Goal: Task Accomplishment & Management: Manage account settings

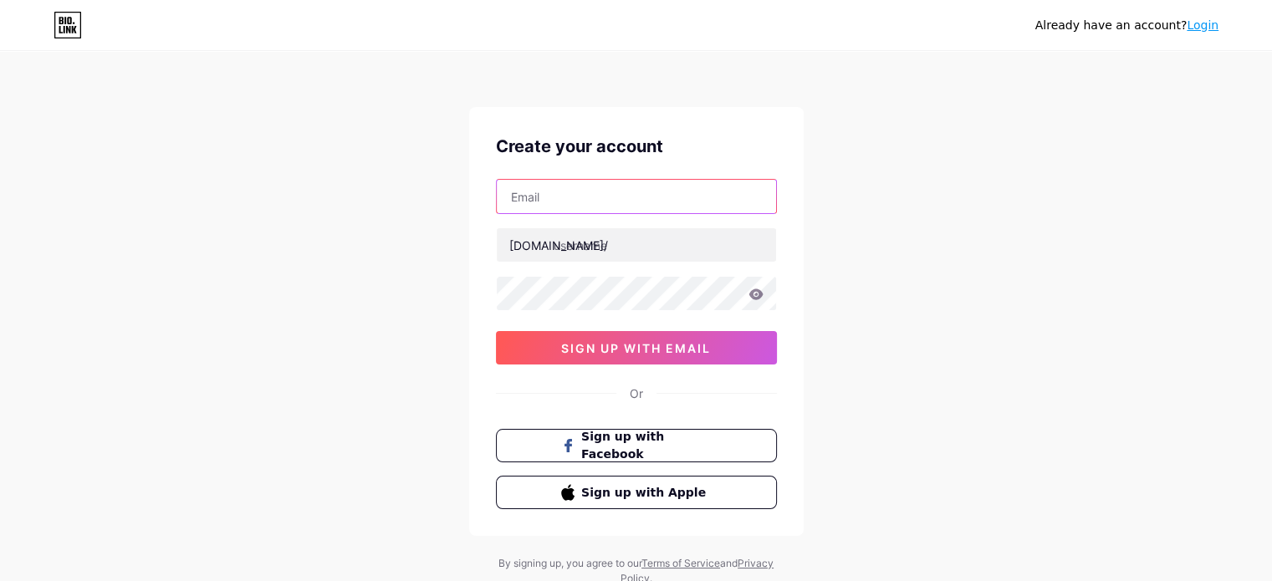
click at [544, 201] on input "text" at bounding box center [636, 196] width 279 height 33
type input "[EMAIL_ADDRESS][DOMAIN_NAME]"
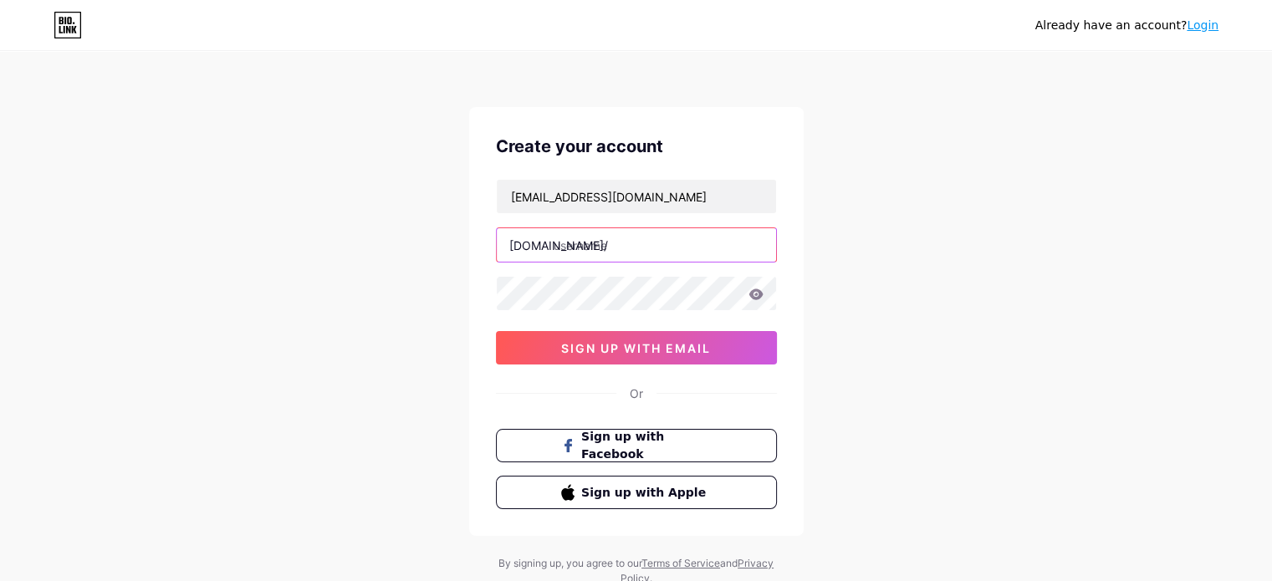
click at [604, 242] on input "text" at bounding box center [636, 244] width 279 height 33
type input "chokhidhanivillage"
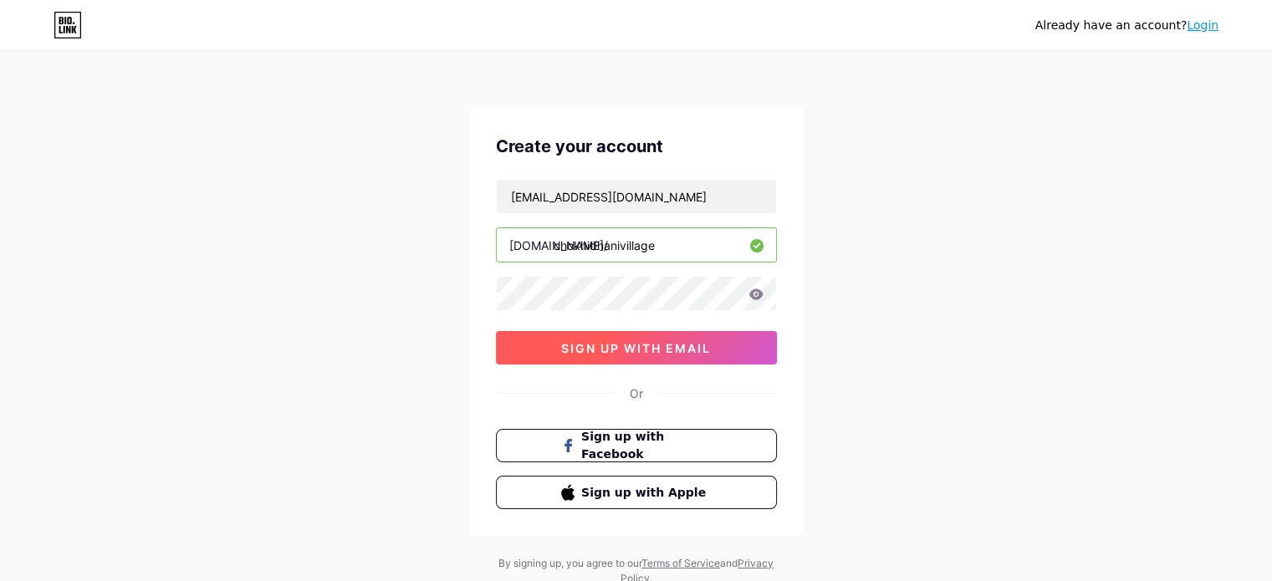
click at [613, 351] on span "sign up with email" at bounding box center [636, 348] width 150 height 14
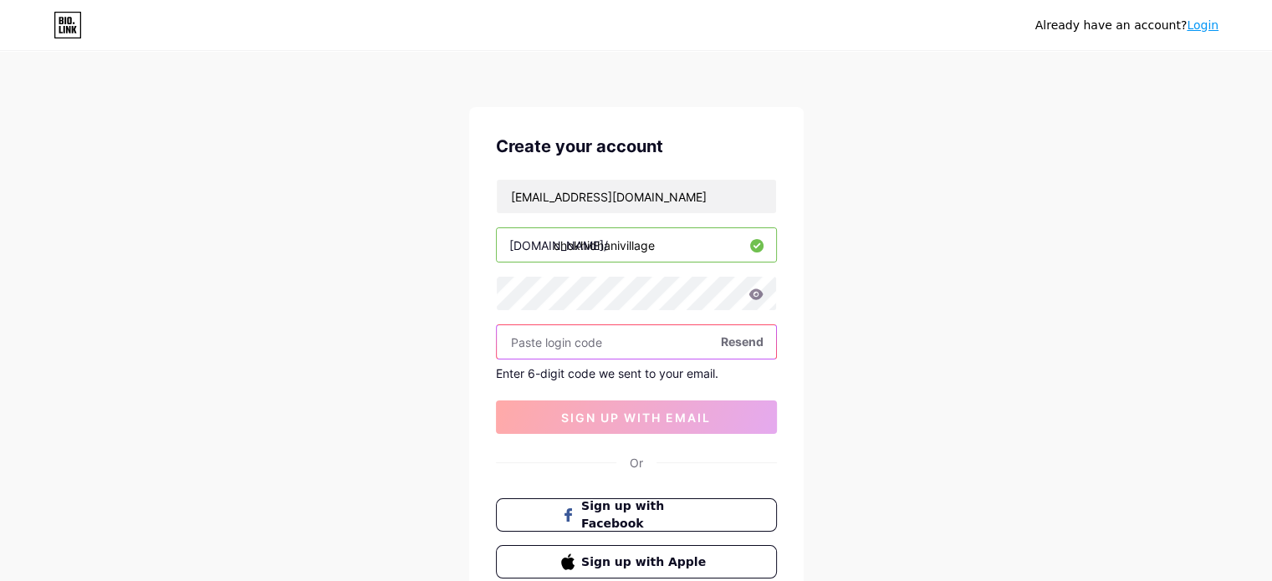
paste input "558914"
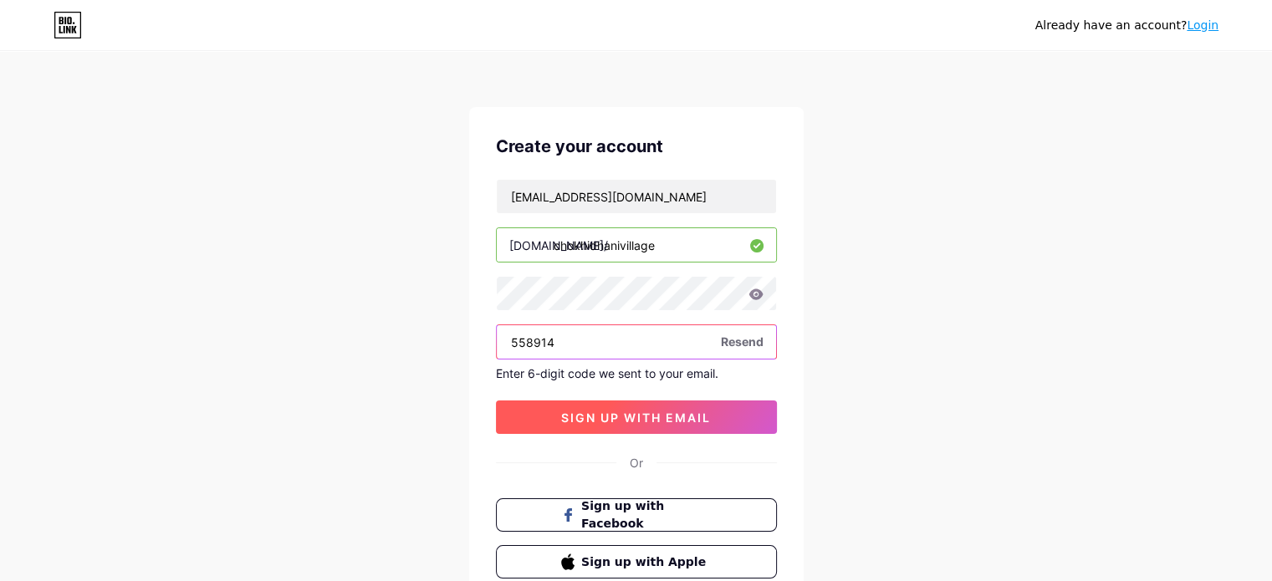
type input "558914"
click at [588, 419] on span "sign up with email" at bounding box center [636, 418] width 150 height 14
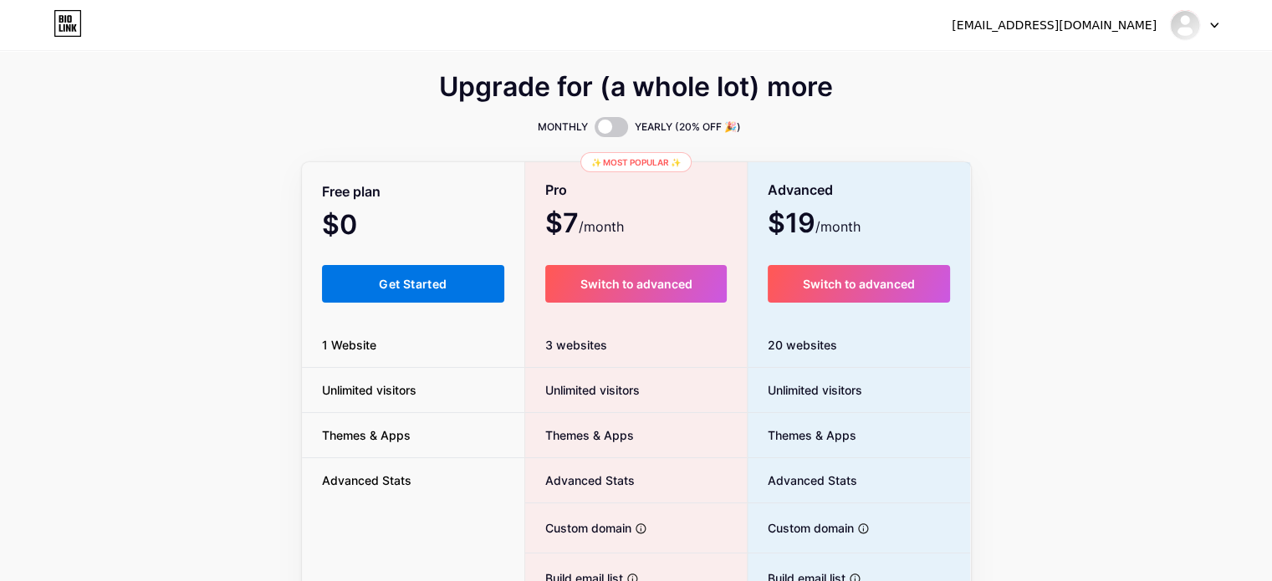
click at [366, 290] on button "Get Started" at bounding box center [413, 284] width 183 height 38
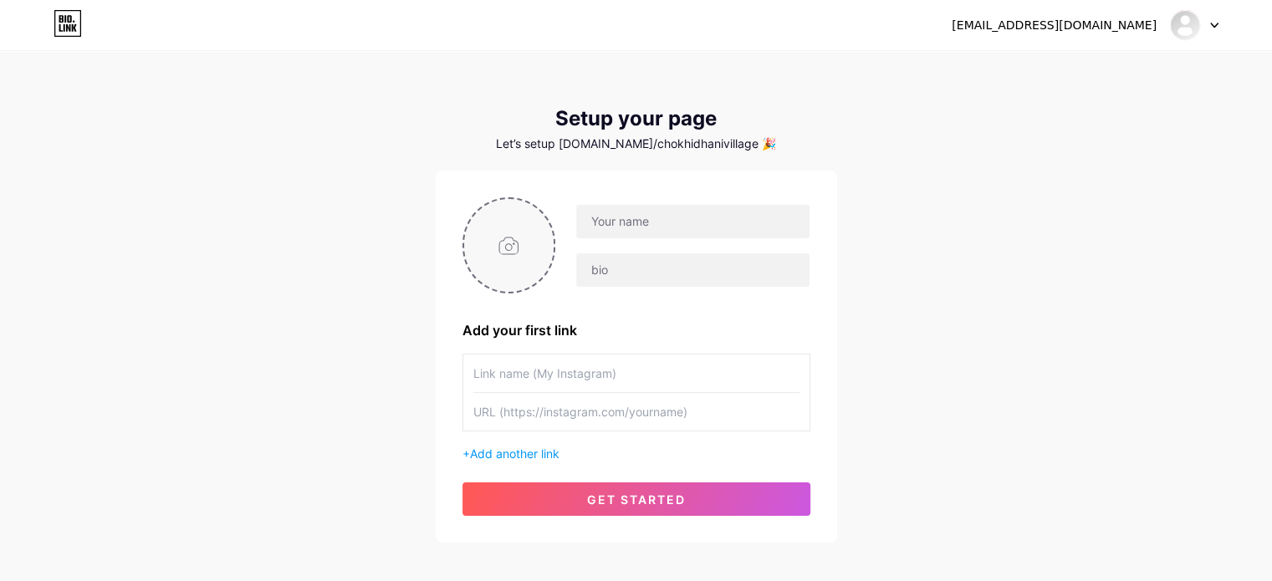
click at [530, 246] on input "file" at bounding box center [509, 245] width 90 height 93
type input "C:\fakepath\CD-Village-logo.png"
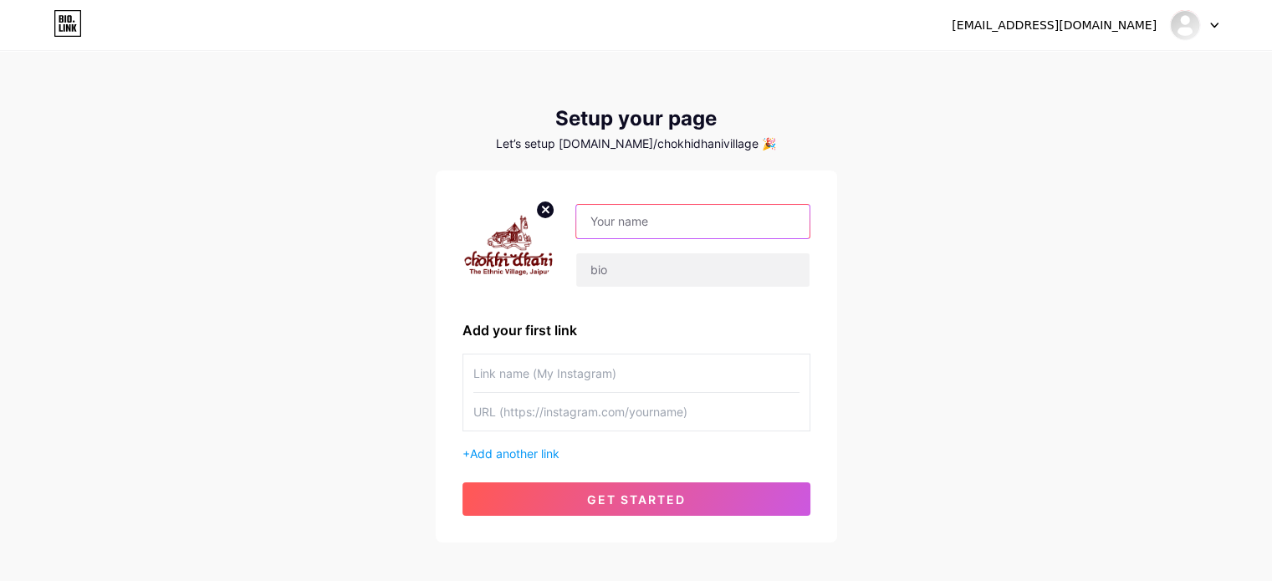
click at [702, 231] on input "text" at bounding box center [692, 221] width 232 height 33
paste input "[PERSON_NAME]"
type input "[PERSON_NAME]"
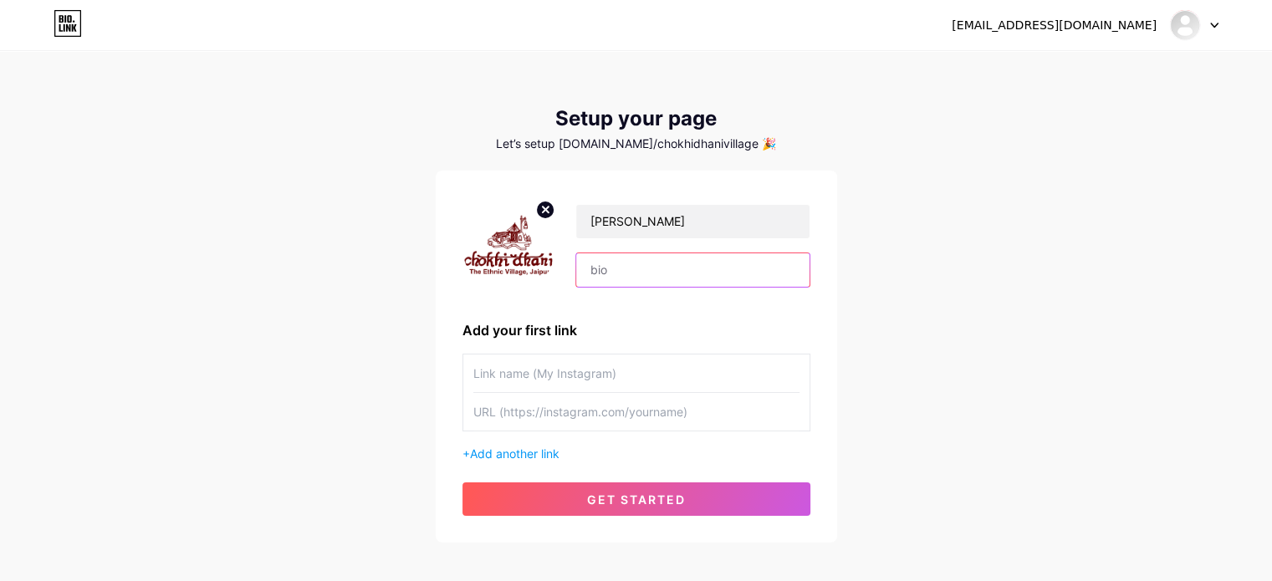
click at [635, 270] on input "text" at bounding box center [692, 269] width 232 height 33
paste input "[GEOGRAPHIC_DATA] is a Famous Restaurant in [GEOGRAPHIC_DATA], offers a unique …"
type input "[GEOGRAPHIC_DATA] is a Famous Restaurant in [GEOGRAPHIC_DATA], offers a unique …"
click at [499, 370] on input "text" at bounding box center [636, 374] width 326 height 38
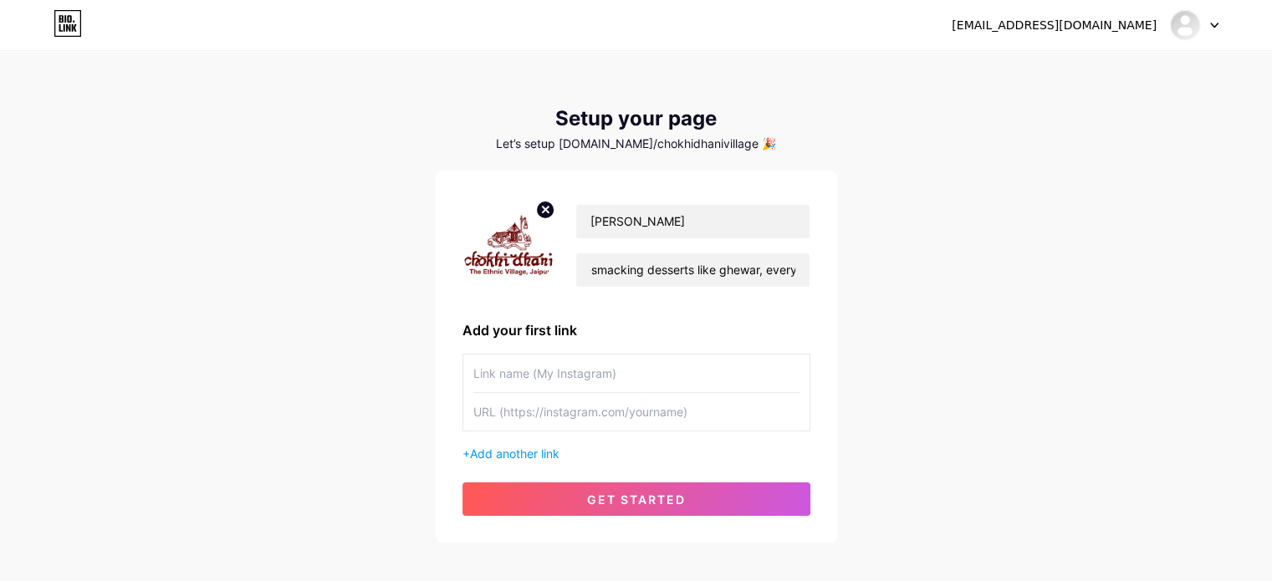
scroll to position [0, 0]
click at [555, 410] on input "text" at bounding box center [636, 412] width 326 height 38
paste input "[URL][DOMAIN_NAME]"
type input "[URL][DOMAIN_NAME]"
click at [559, 375] on input "text" at bounding box center [636, 374] width 326 height 38
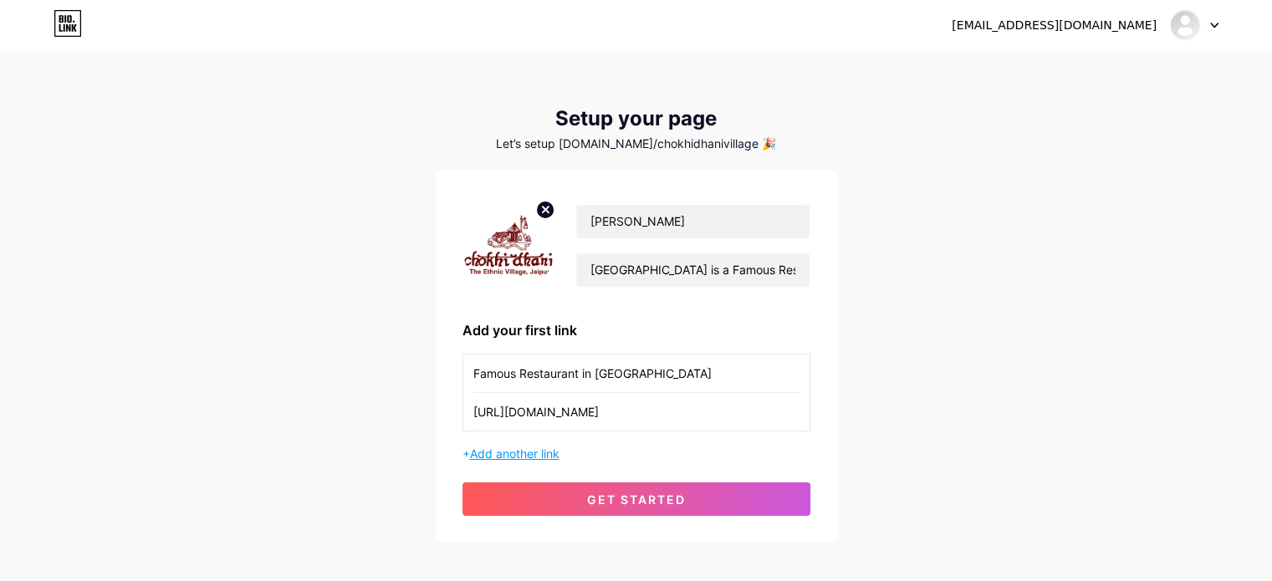
type input "Famous Restaurant in [GEOGRAPHIC_DATA]"
click at [506, 447] on span "Add another link" at bounding box center [514, 454] width 89 height 14
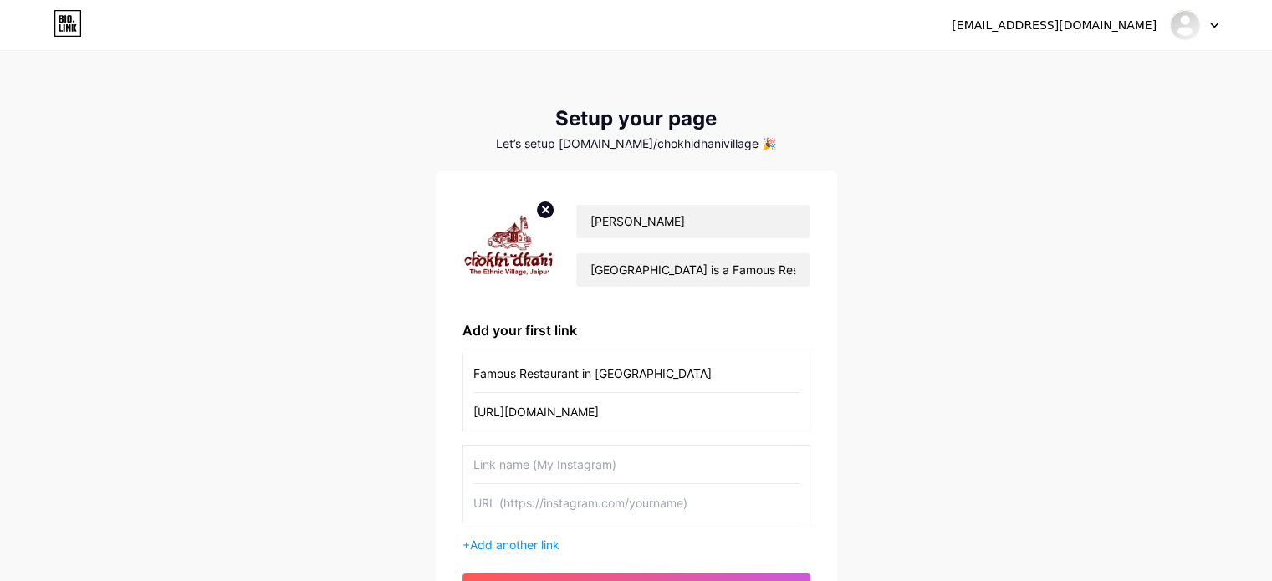
click at [549, 508] on input "text" at bounding box center [636, 503] width 326 height 38
paste input "[URL][DOMAIN_NAME]"
type input "[URL][DOMAIN_NAME]"
click at [549, 464] on input "text" at bounding box center [636, 465] width 326 height 38
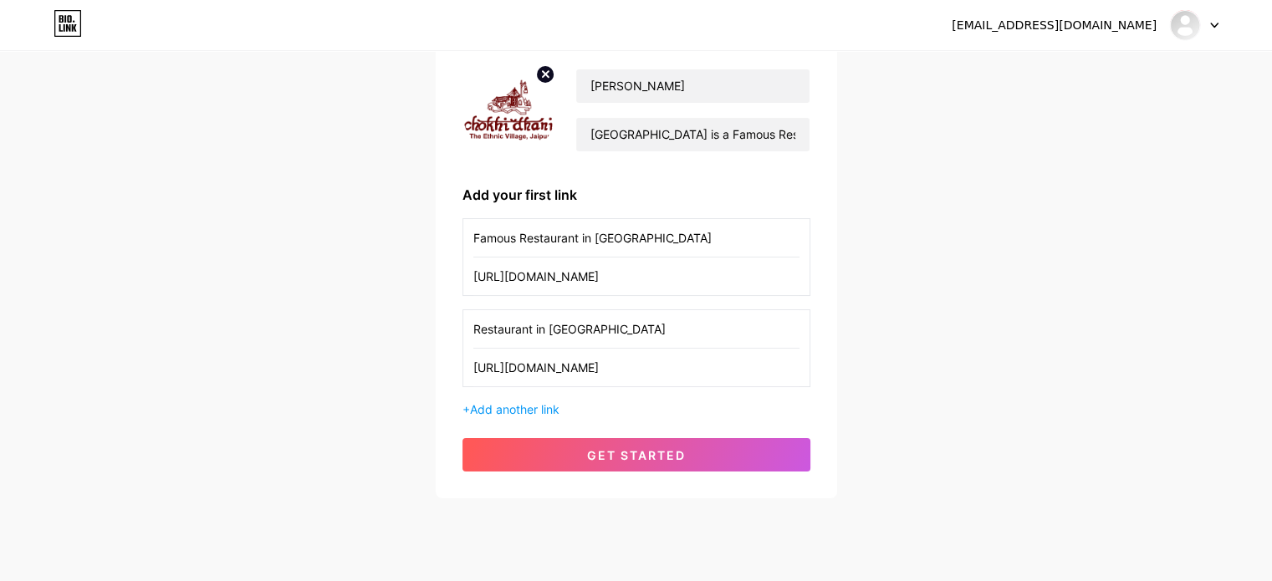
scroll to position [167, 0]
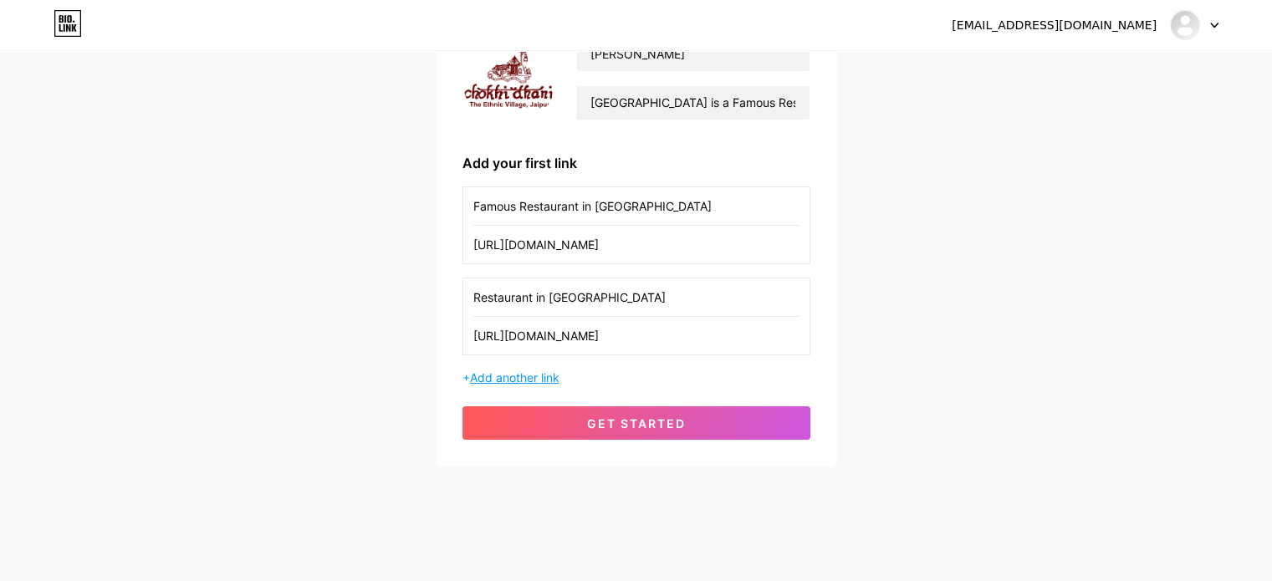
type input "Restaurant in [GEOGRAPHIC_DATA]"
click at [488, 378] on span "Add another link" at bounding box center [514, 377] width 89 height 14
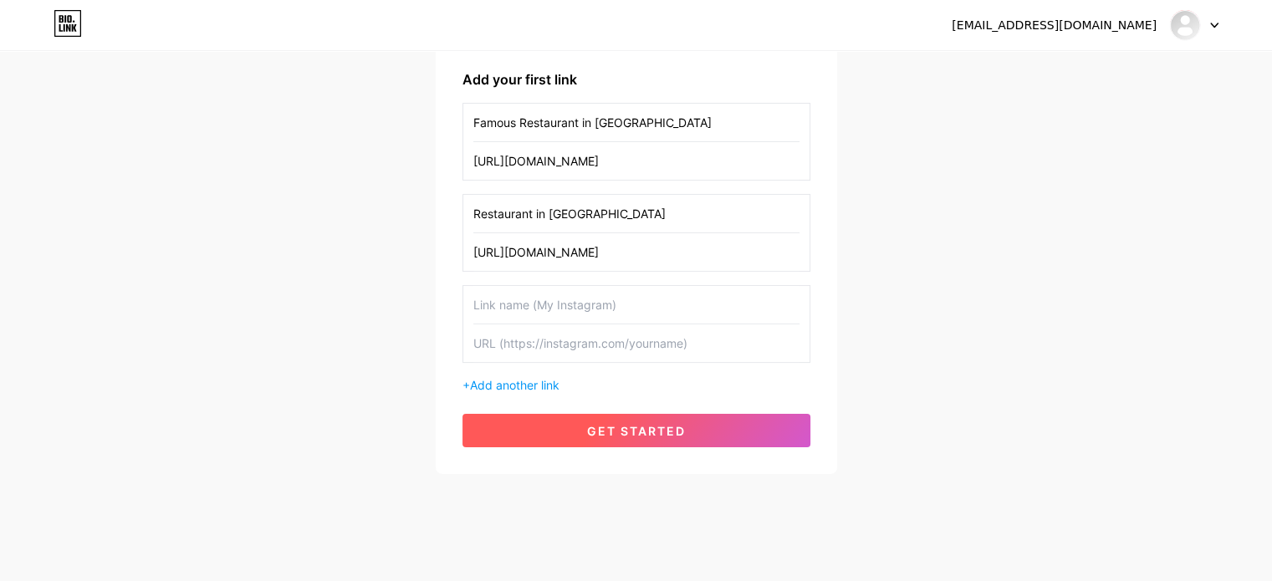
click at [626, 426] on span "get started" at bounding box center [636, 431] width 99 height 14
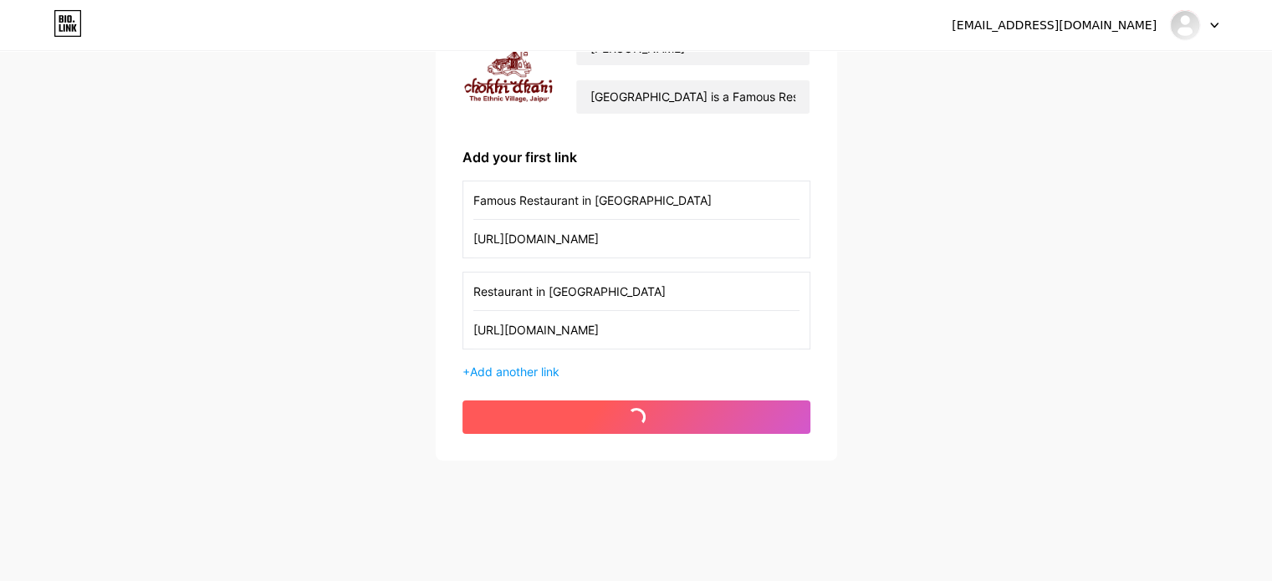
scroll to position [171, 0]
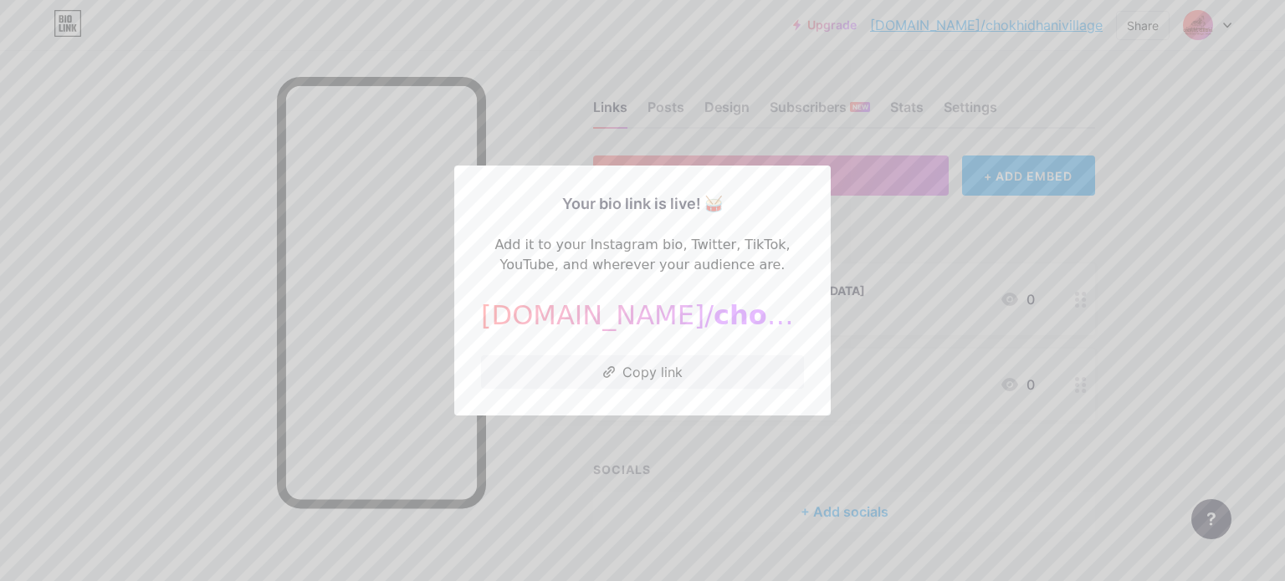
click at [954, 247] on div at bounding box center [642, 290] width 1285 height 581
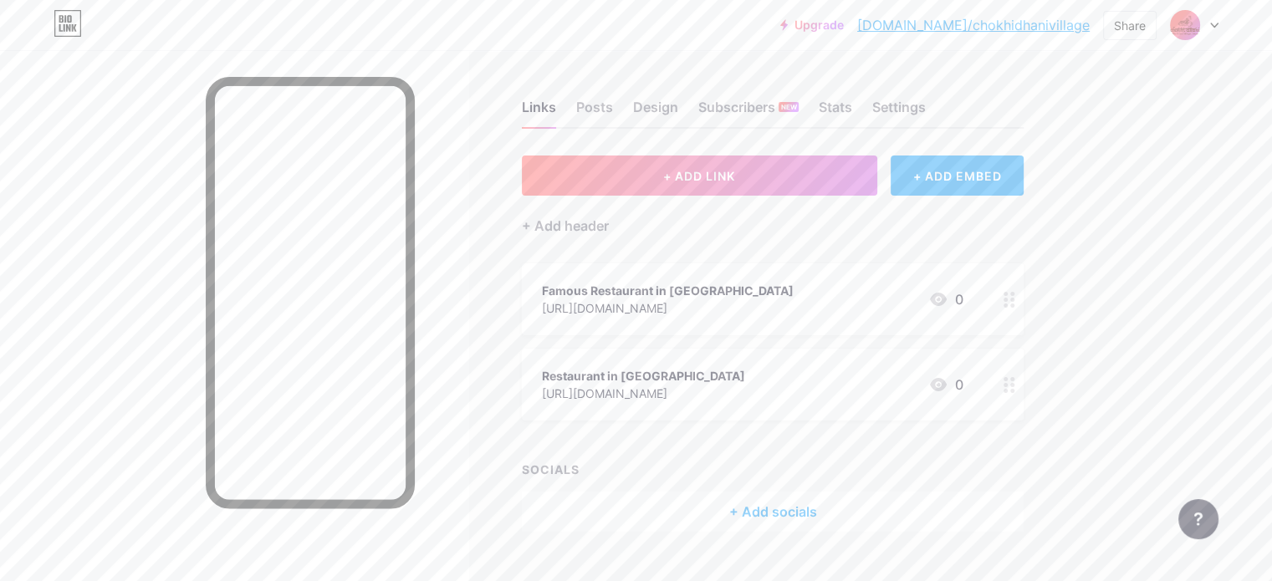
click at [830, 505] on div "+ Add socials" at bounding box center [773, 512] width 502 height 40
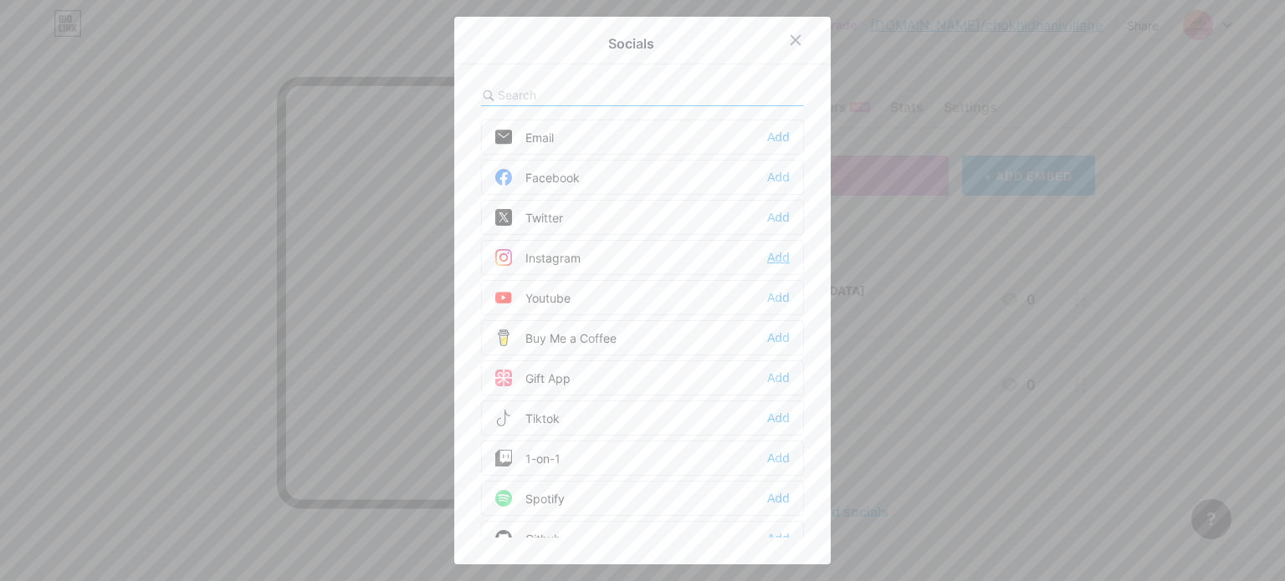
click at [769, 253] on div "Add" at bounding box center [778, 257] width 23 height 17
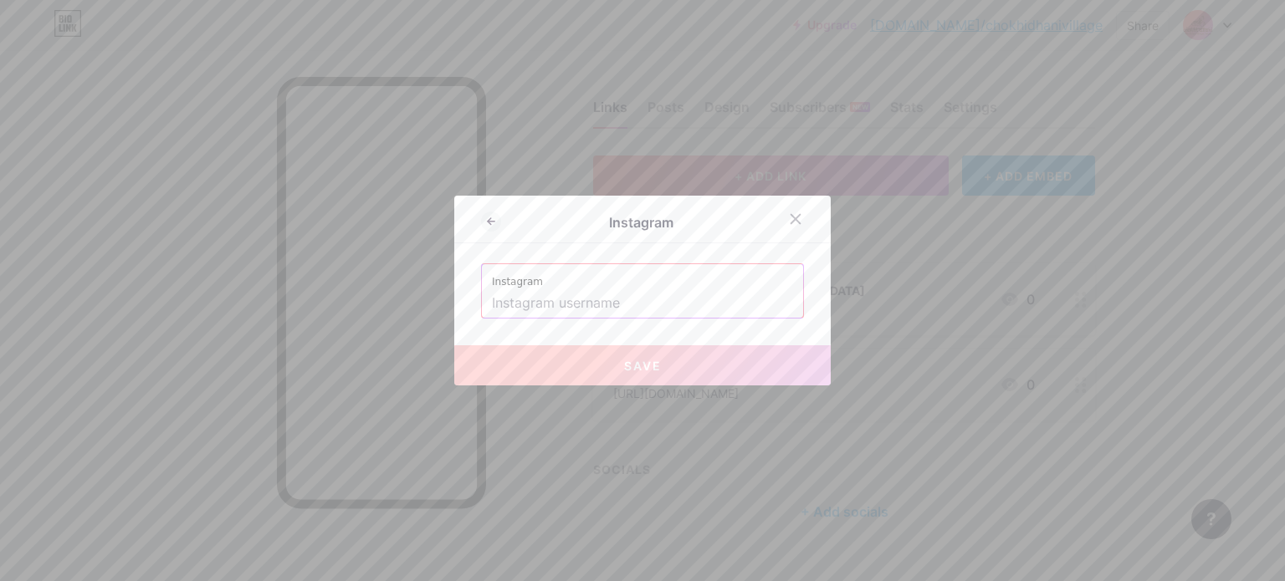
click at [592, 292] on input "text" at bounding box center [642, 303] width 301 height 28
click at [791, 220] on icon at bounding box center [795, 219] width 9 height 9
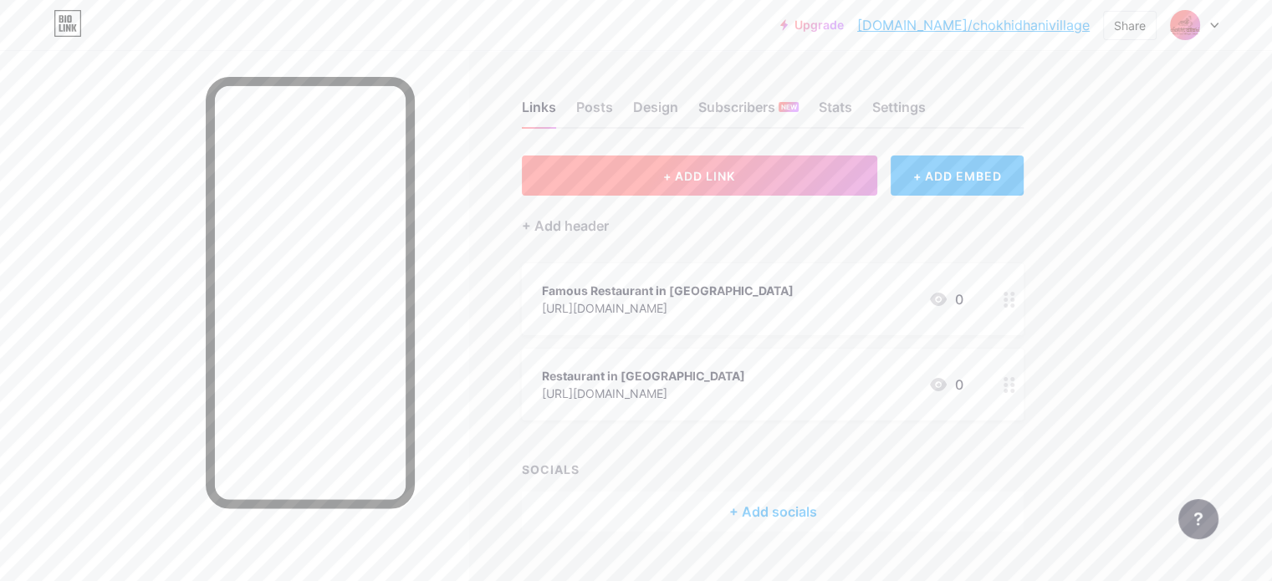
click at [735, 171] on span "+ ADD LINK" at bounding box center [699, 176] width 72 height 14
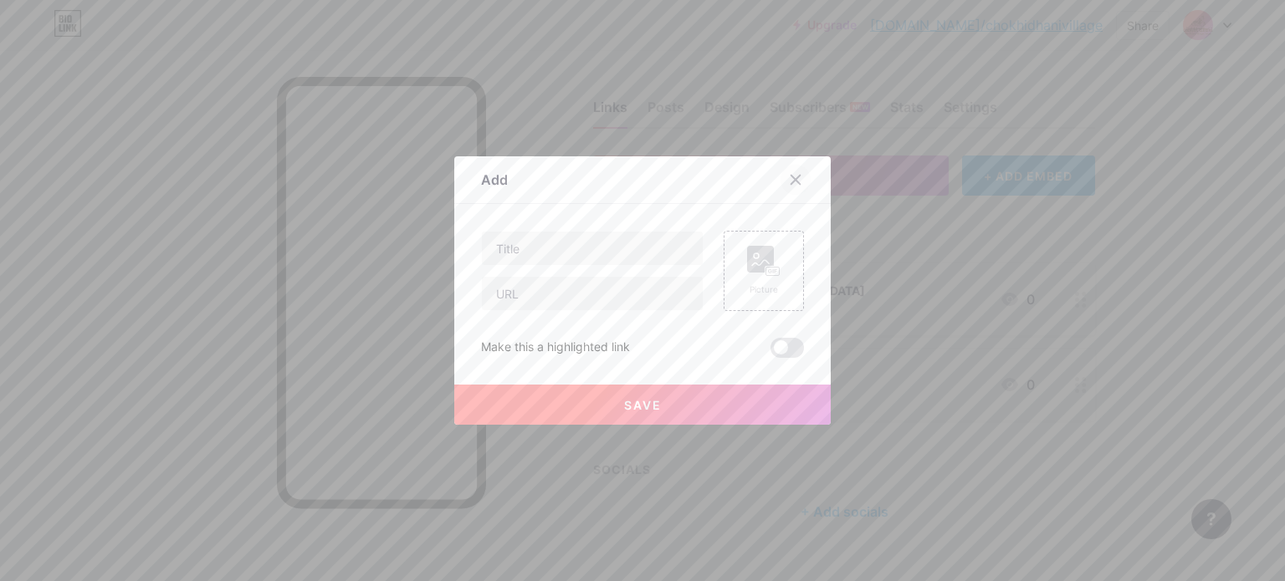
click at [798, 171] on div at bounding box center [795, 180] width 30 height 30
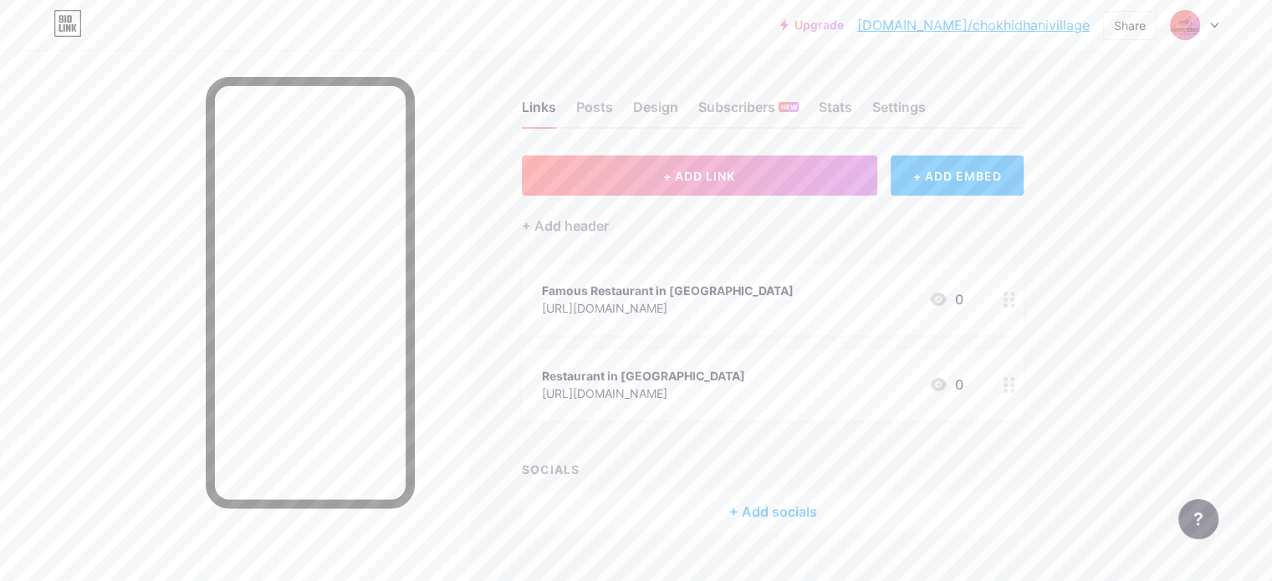
click at [836, 515] on div "+ Add socials" at bounding box center [773, 512] width 502 height 40
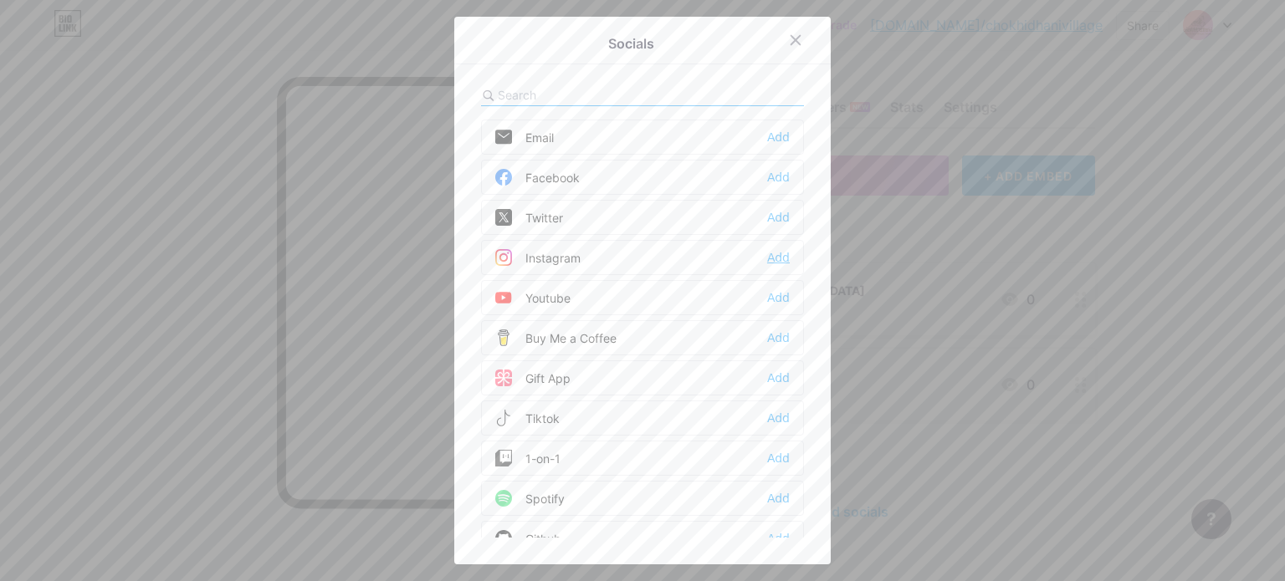
click at [769, 256] on div "Add" at bounding box center [778, 257] width 23 height 17
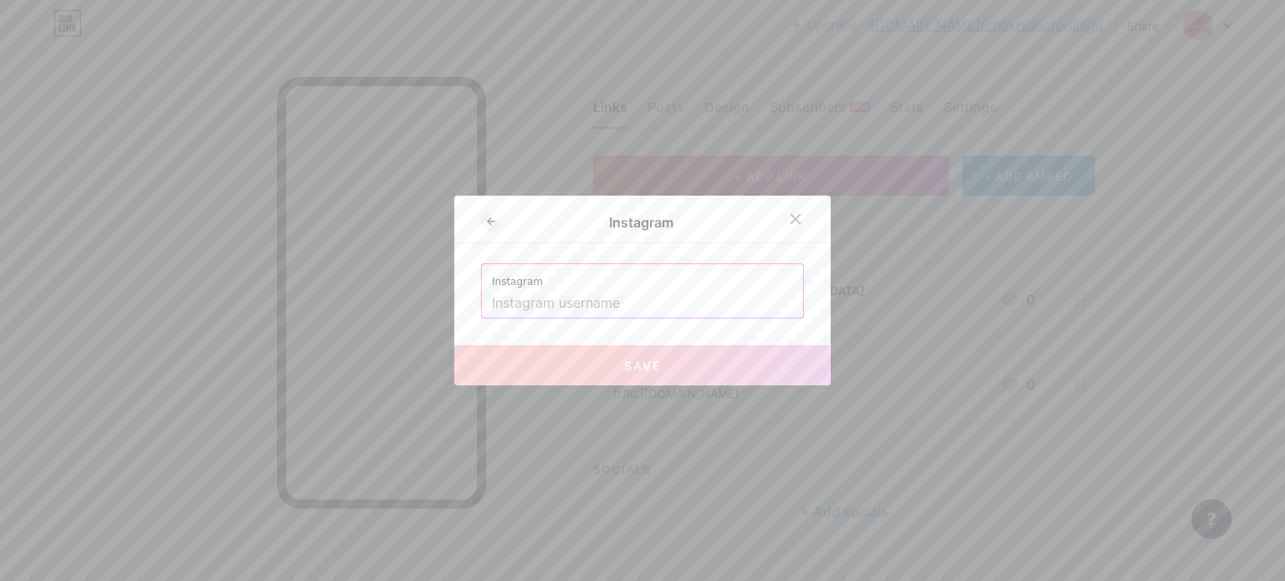
click at [679, 292] on input "text" at bounding box center [642, 303] width 301 height 28
paste input "[URL][DOMAIN_NAME]"
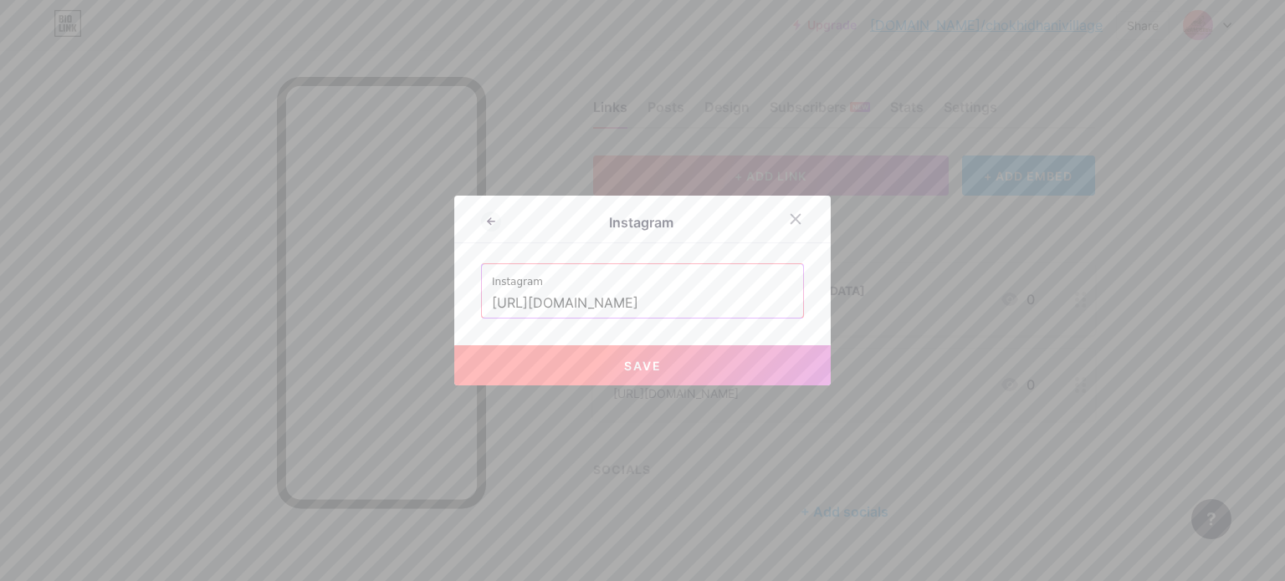
drag, startPoint x: 667, startPoint y: 309, endPoint x: 452, endPoint y: 291, distance: 216.5
click at [454, 291] on div "Instagram Instagram [URL][DOMAIN_NAME] Save" at bounding box center [642, 291] width 376 height 190
click at [652, 366] on span "Save" at bounding box center [643, 366] width 38 height 14
type input "[URL][DOMAIN_NAME]"
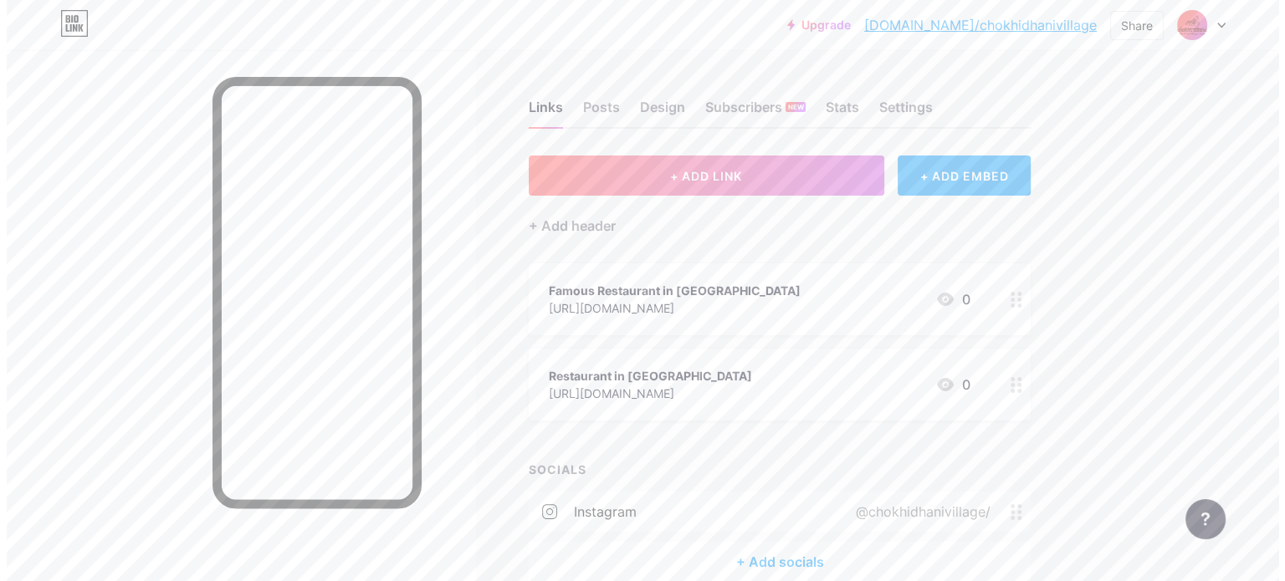
scroll to position [83, 0]
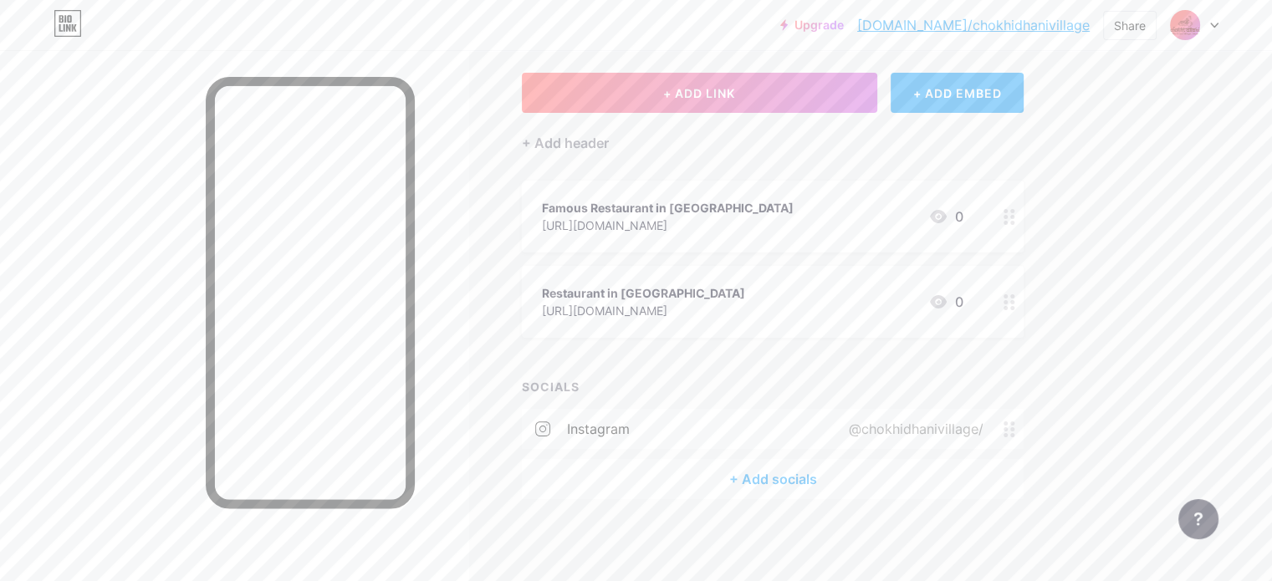
click at [834, 474] on div "+ Add socials" at bounding box center [773, 479] width 502 height 40
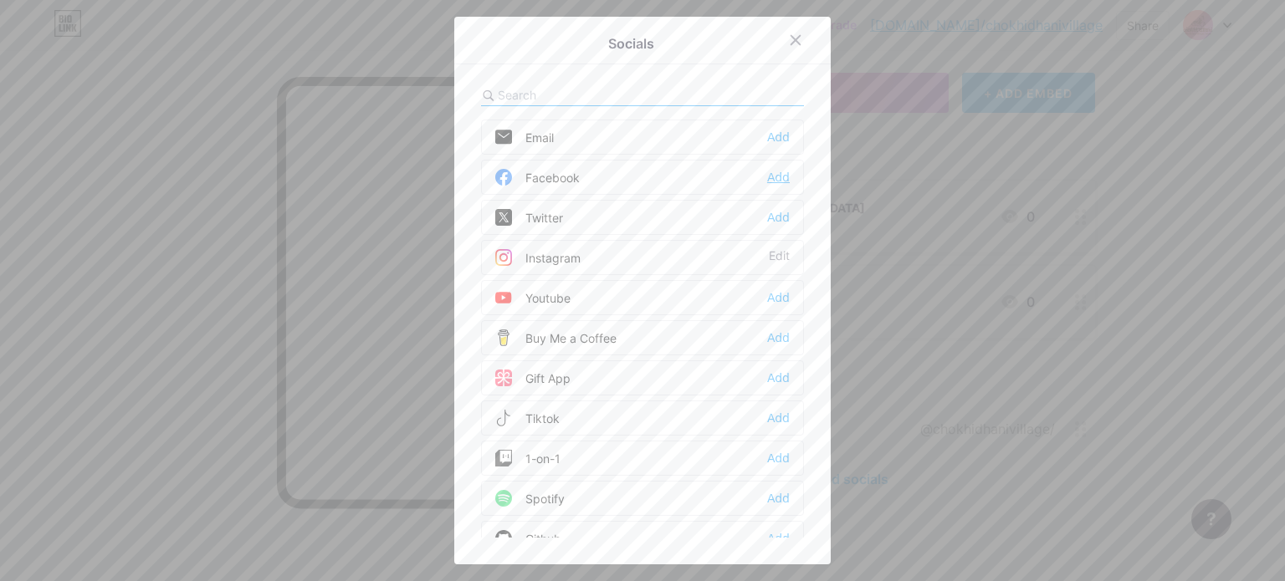
click at [767, 173] on div "Add" at bounding box center [778, 177] width 23 height 17
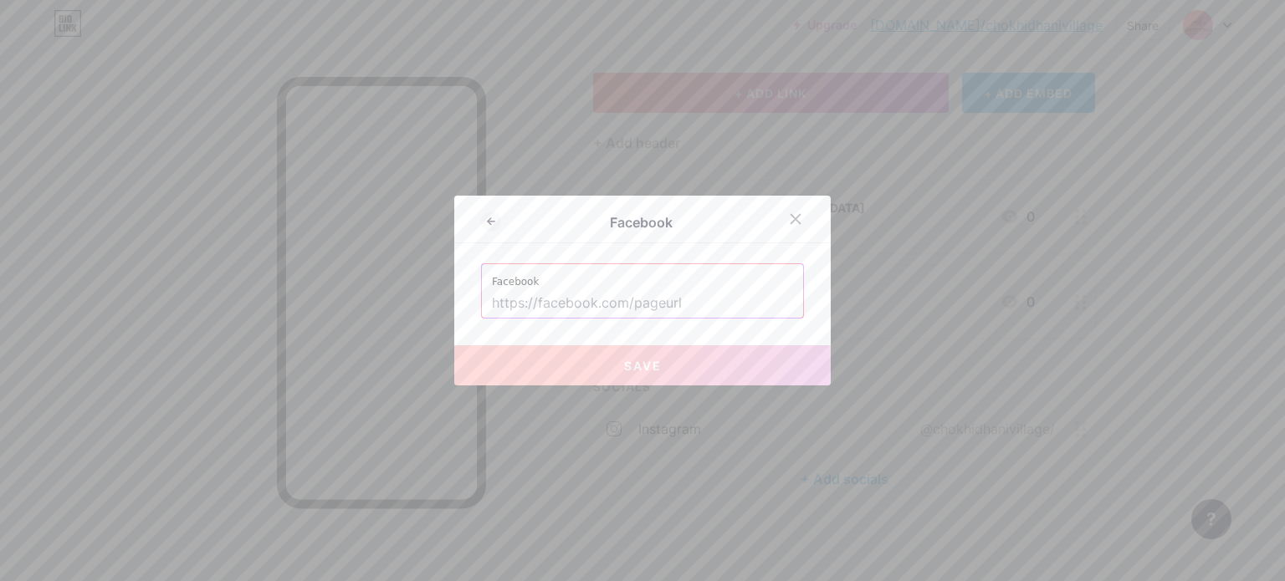
click at [649, 290] on input "text" at bounding box center [642, 303] width 301 height 28
paste input "[URL][DOMAIN_NAME]"
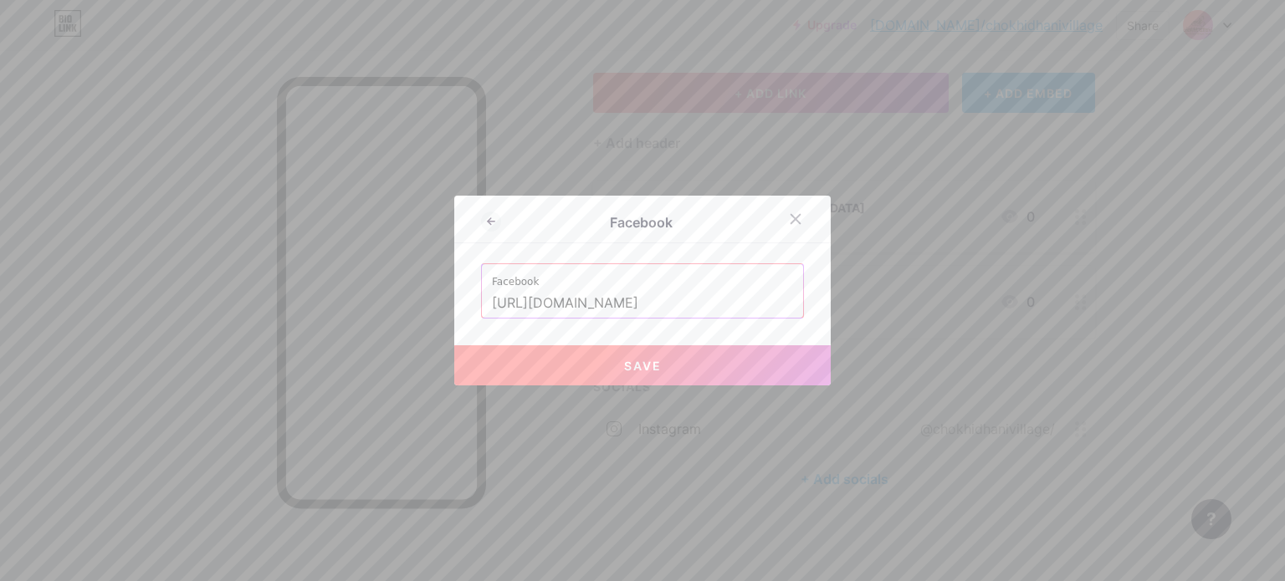
scroll to position [0, 26]
type input "[URL][DOMAIN_NAME]"
click at [646, 364] on span "Save" at bounding box center [643, 366] width 38 height 14
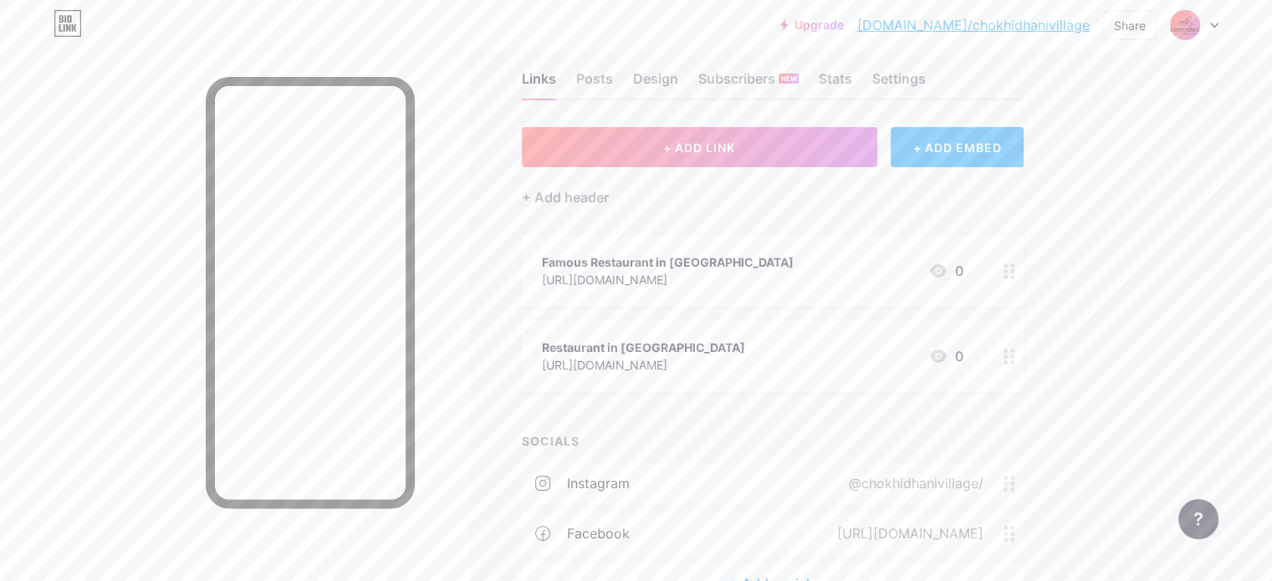
scroll to position [0, 0]
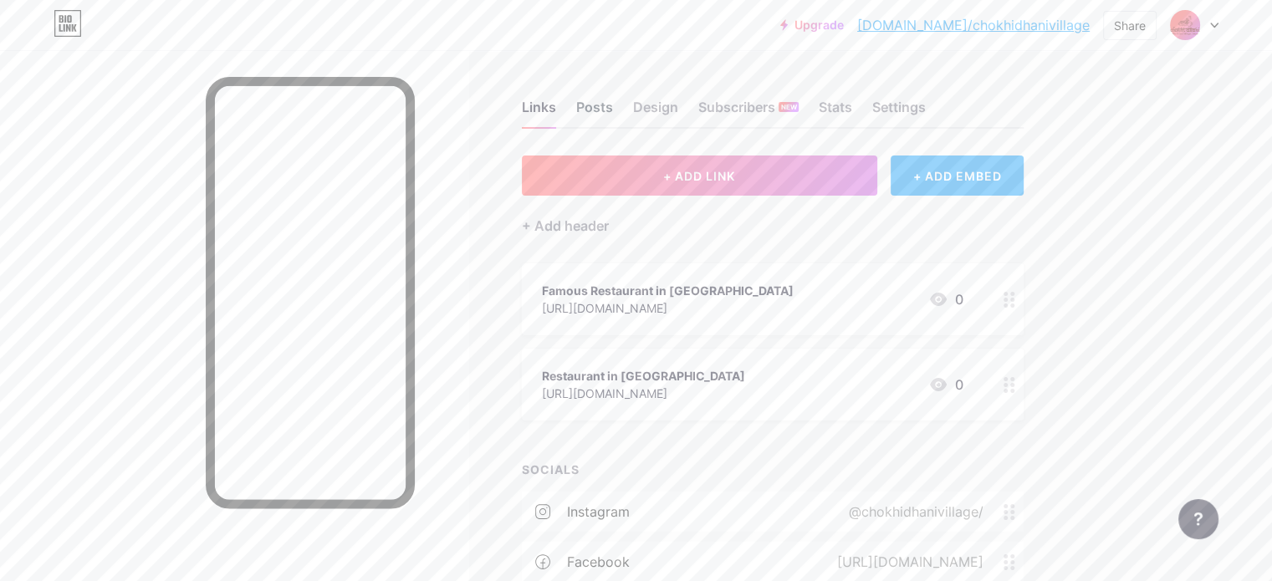
click at [613, 99] on div "Posts" at bounding box center [594, 112] width 37 height 30
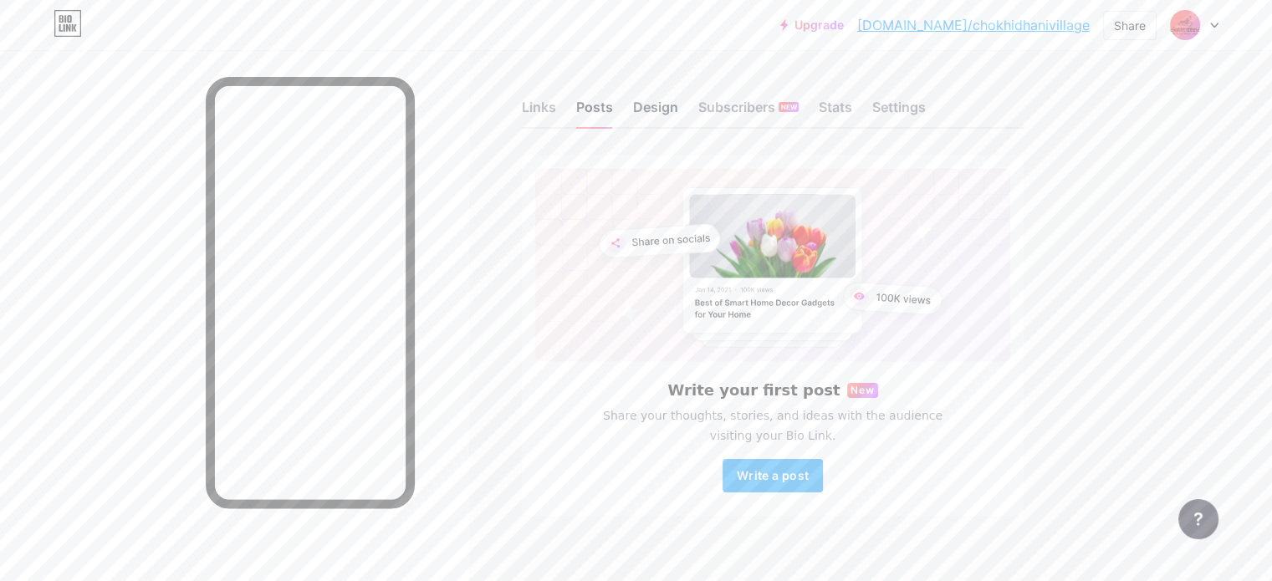
click at [678, 116] on div "Design" at bounding box center [655, 112] width 45 height 30
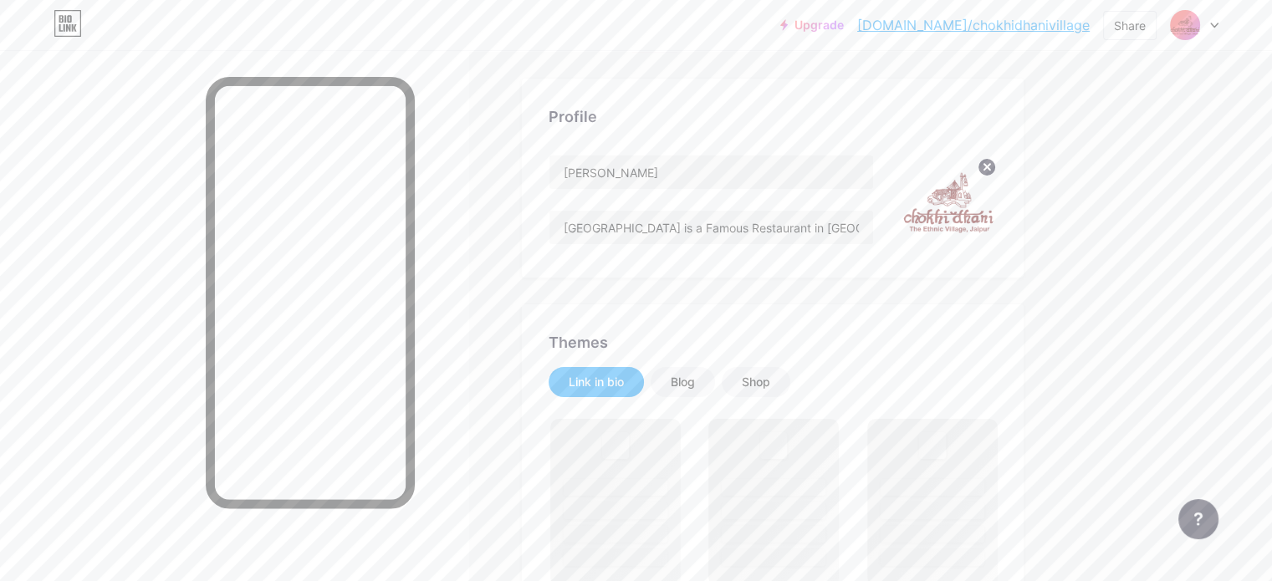
scroll to position [167, 0]
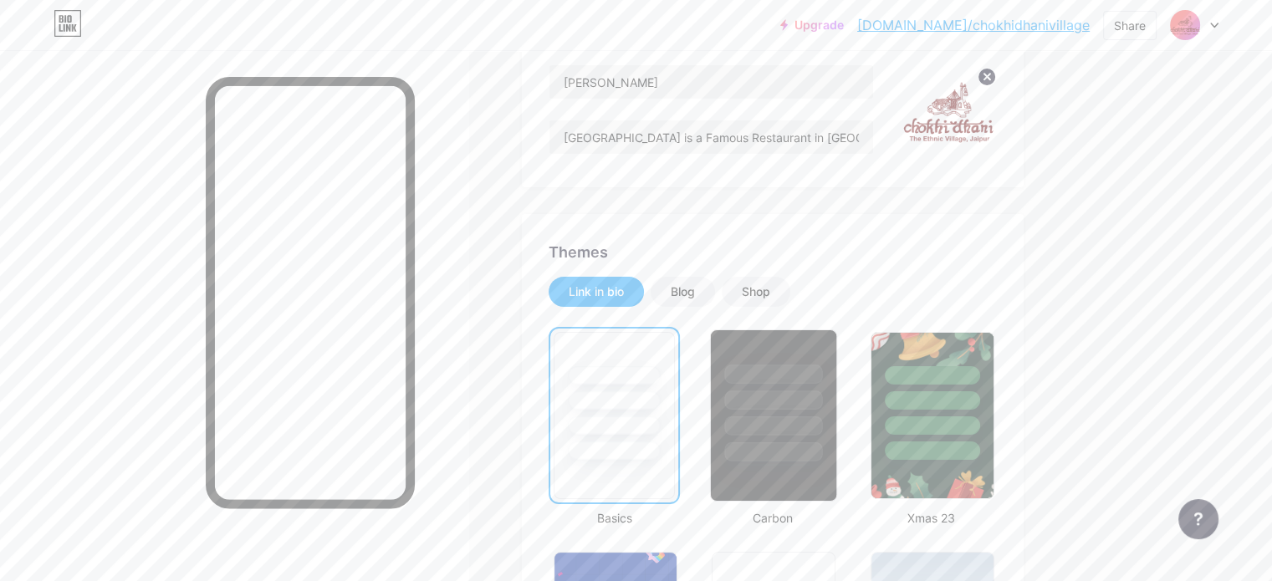
click at [799, 387] on div at bounding box center [773, 395] width 125 height 131
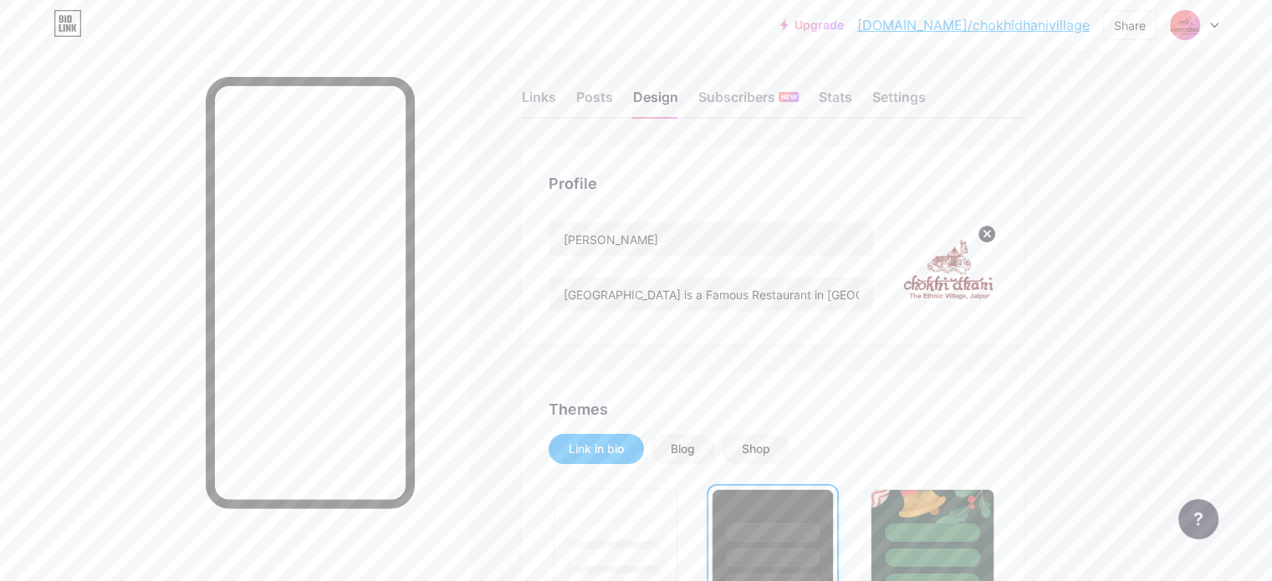
scroll to position [0, 0]
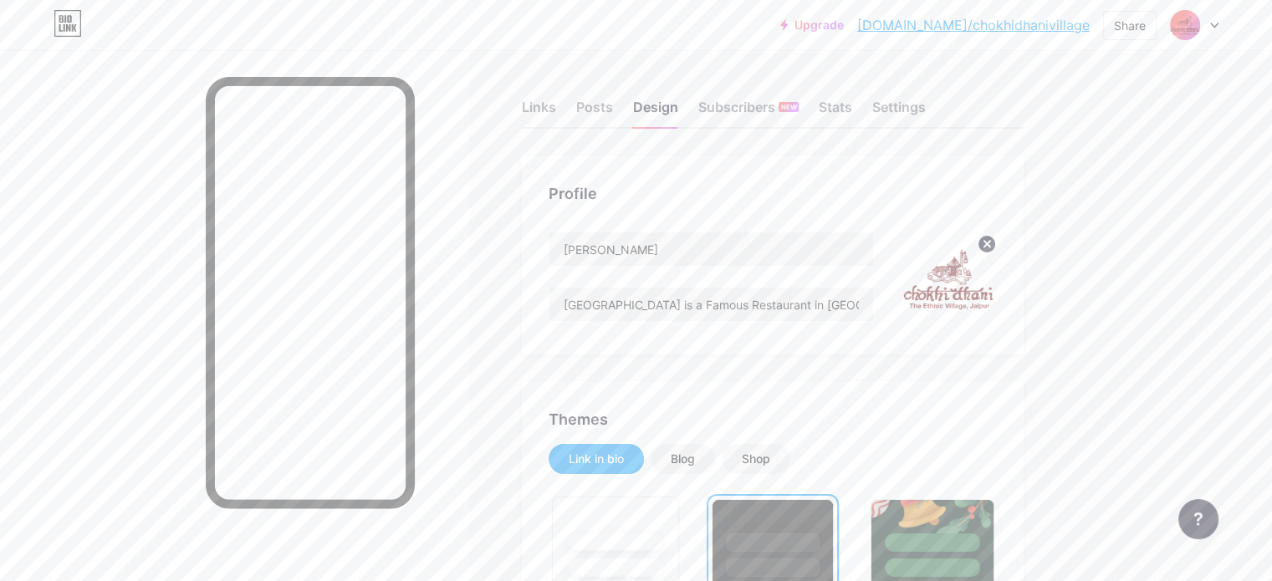
click at [664, 538] on div at bounding box center [615, 541] width 98 height 19
click at [1020, 24] on link "[DOMAIN_NAME]/chokhidhanivillage" at bounding box center [973, 25] width 232 height 20
